Goal: Transaction & Acquisition: Download file/media

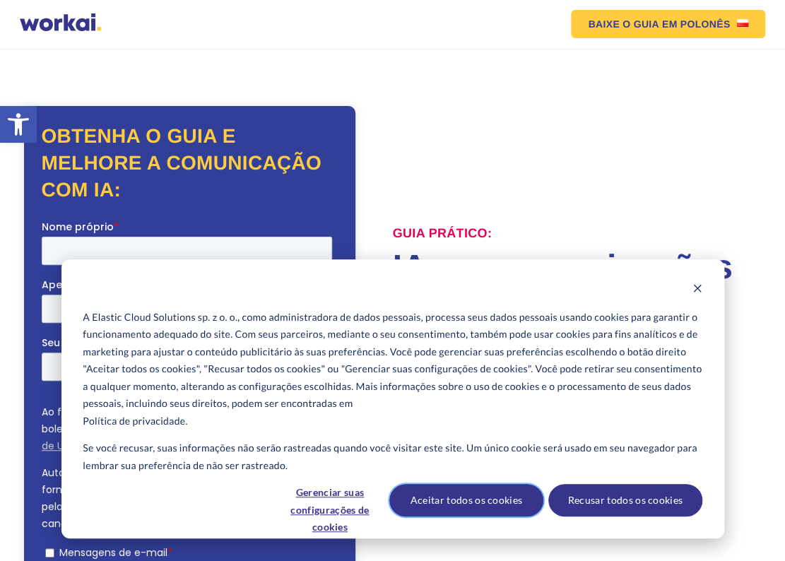
click at [519, 508] on button "Aceitar todos os cookies" at bounding box center [467, 500] width 154 height 33
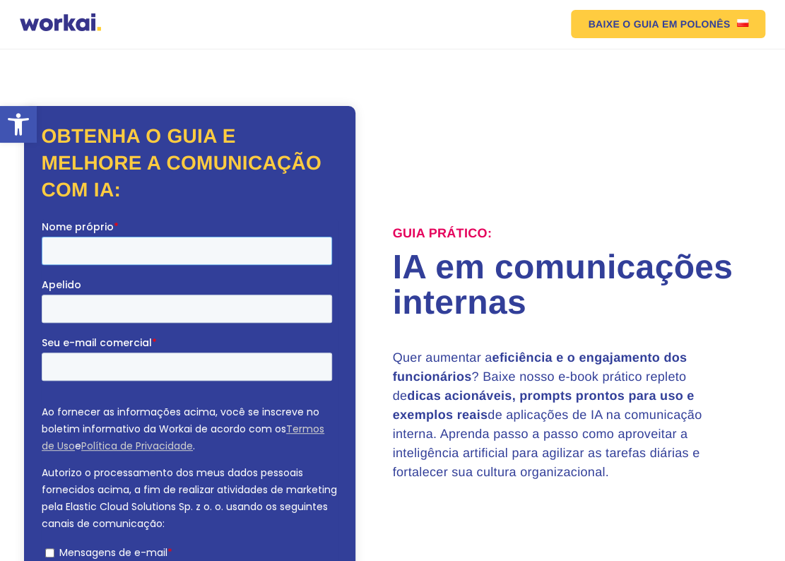
click at [135, 247] on input "Nome próprio *" at bounding box center [187, 250] width 291 height 28
type input "Hélio [PERSON_NAME] [PERSON_NAME]"
click at [115, 352] on input "Seu e-mail comercial *" at bounding box center [187, 366] width 291 height 28
type input "[EMAIL_ADDRESS][DOMAIN_NAME]"
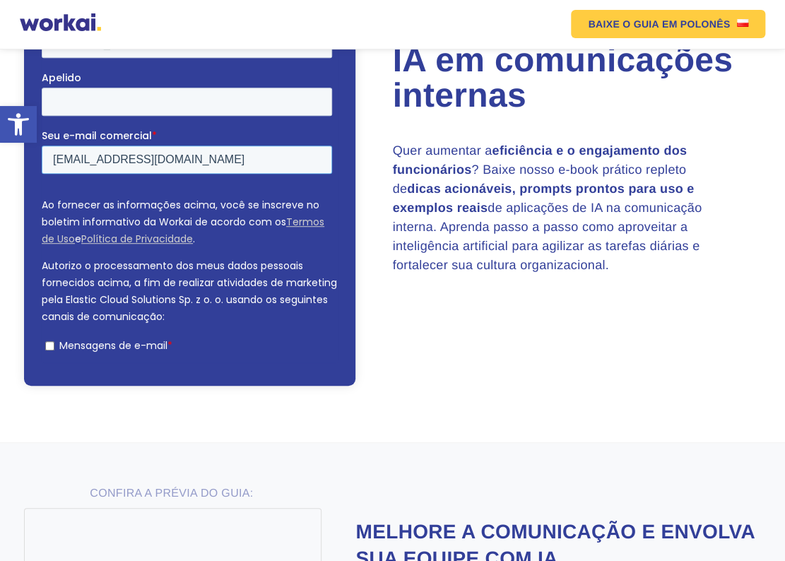
scroll to position [212, 0]
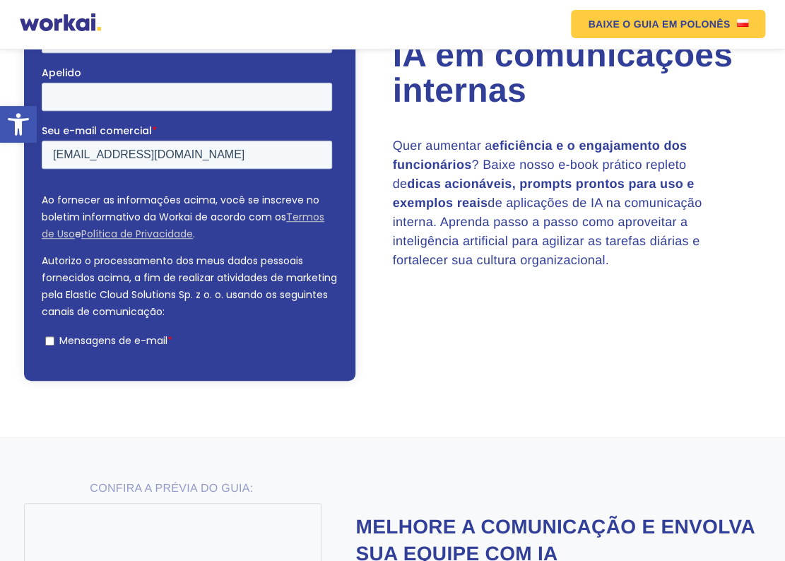
click at [49, 336] on input "Mensagens de e-mail *" at bounding box center [49, 340] width 9 height 9
checkbox input "true"
click at [112, 377] on input "✅ DOWNLOAD NOW" at bounding box center [97, 390] width 110 height 27
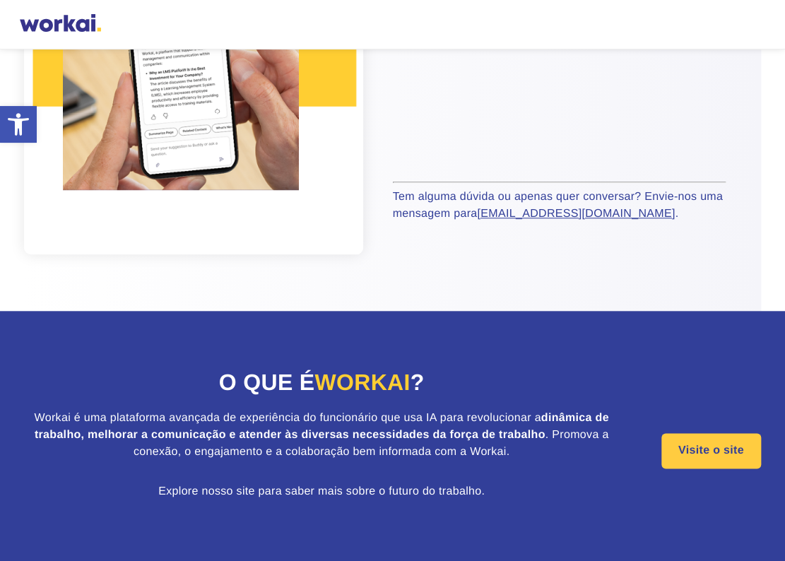
scroll to position [378, 0]
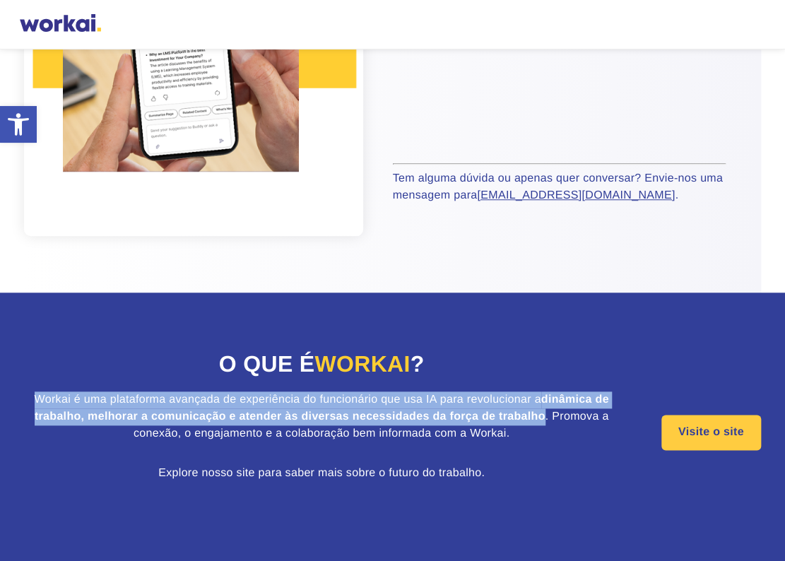
drag, startPoint x: 33, startPoint y: 399, endPoint x: 546, endPoint y: 421, distance: 514.5
click at [546, 421] on p "Workai é uma plataforma avançada de experiência do funcionário que usa IA para …" at bounding box center [321, 417] width 595 height 51
copy p "Workai é uma plataforma avançada de experiência do funcionário que usa IA para …"
click at [693, 432] on link "Visite o site" at bounding box center [712, 432] width 100 height 35
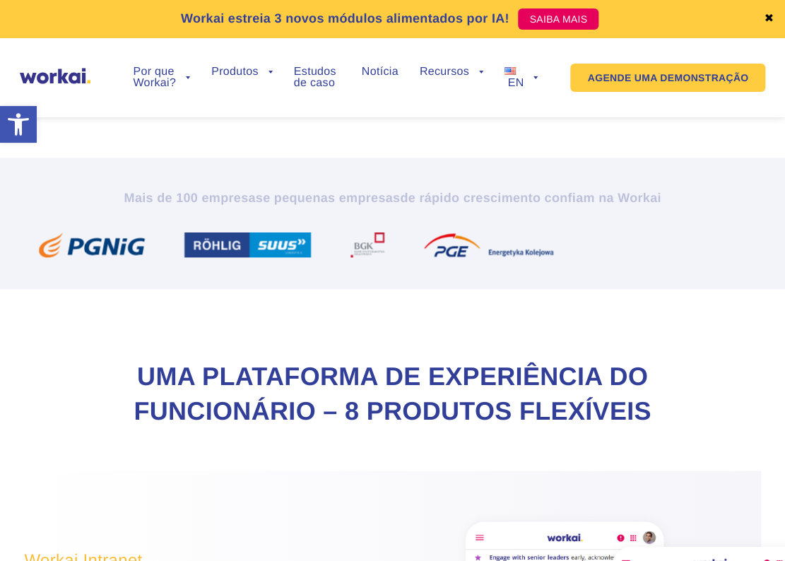
scroll to position [636, 0]
